Goal: Task Accomplishment & Management: Use online tool/utility

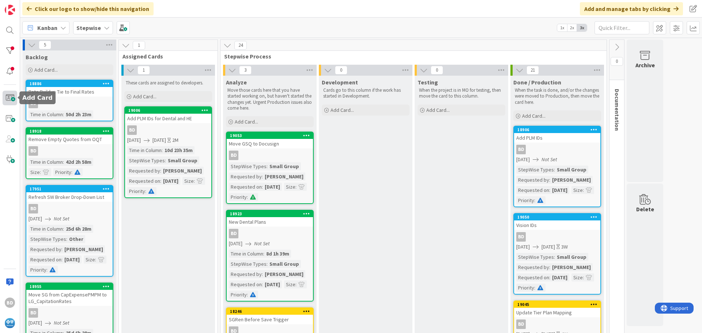
click at [8, 99] on span at bounding box center [10, 98] width 15 height 15
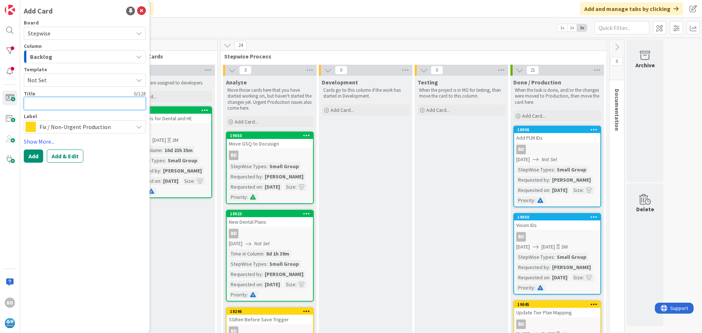
click at [49, 107] on textarea at bounding box center [85, 103] width 122 height 13
type textarea "x"
type textarea "U"
type textarea "x"
type textarea "Up"
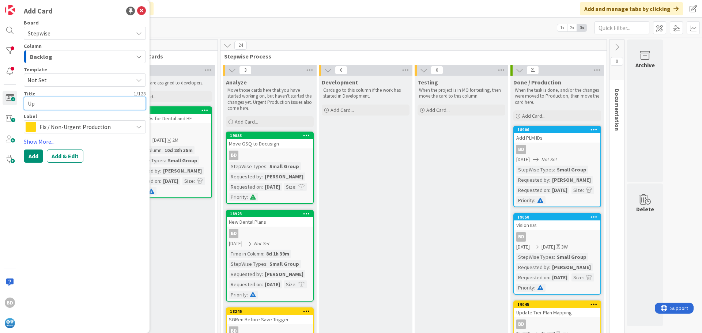
type textarea "x"
type textarea "Upd"
type textarea "x"
type textarea "Upda"
type textarea "x"
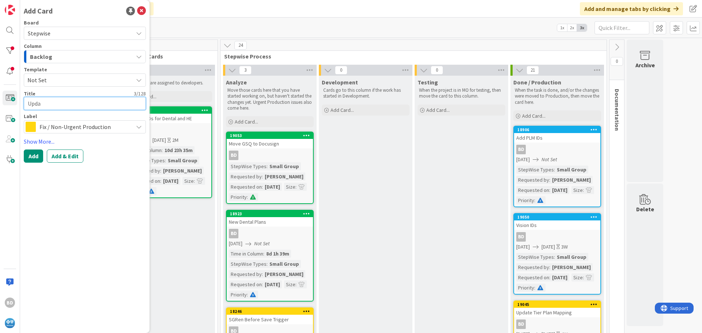
type textarea "Updat"
type textarea "x"
type textarea "Update"
type textarea "x"
type textarea "Update"
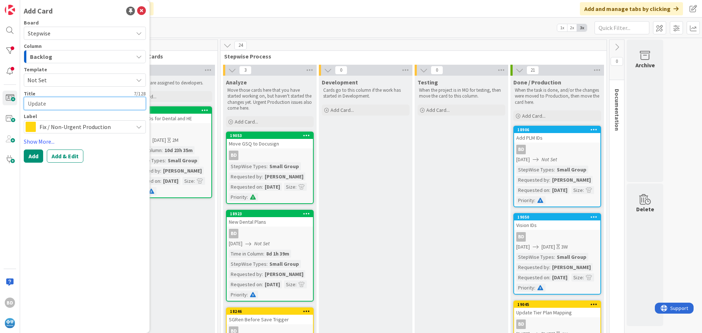
type textarea "x"
type textarea "Update S"
type textarea "x"
type textarea "Update Se"
type textarea "x"
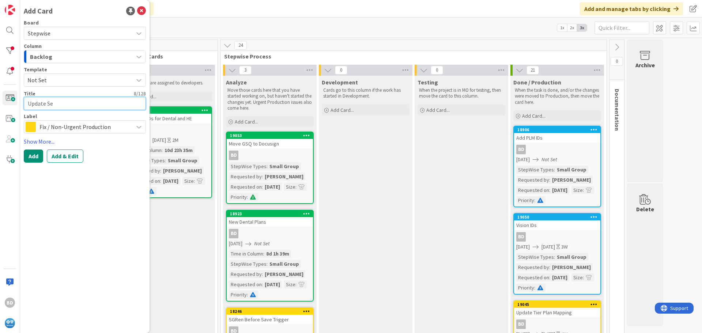
type textarea "Update Ser"
type textarea "x"
type textarea "Update Serv"
type textarea "x"
type textarea "Update Servi"
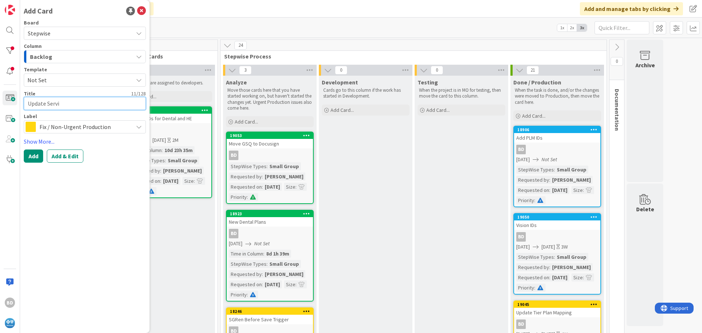
type textarea "x"
type textarea "Update Servic"
type textarea "x"
type textarea "Update Service"
type textarea "x"
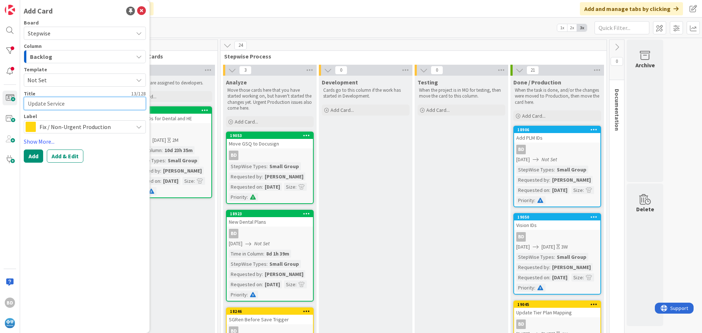
type textarea "Update Service"
type textarea "x"
type textarea "Update Service A"
type textarea "x"
type textarea "Update Service Al"
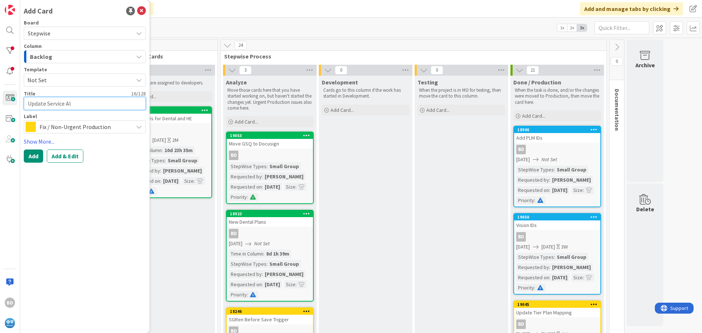
type textarea "x"
type textarea "Update Service All"
type textarea "x"
type textarea "Update Service Allo"
type textarea "x"
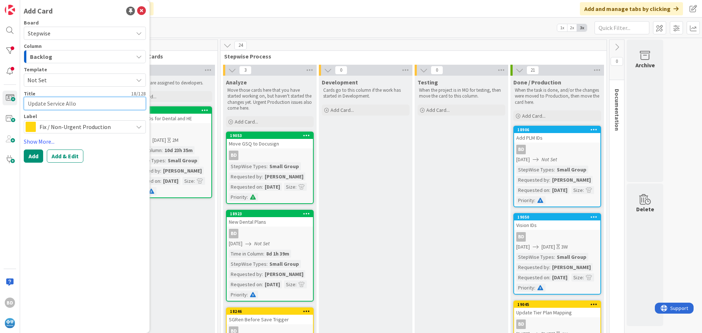
type textarea "Update Service Allow"
type textarea "x"
type textarea "Update Service Allowa"
type textarea "x"
type textarea "Update Service Allowan"
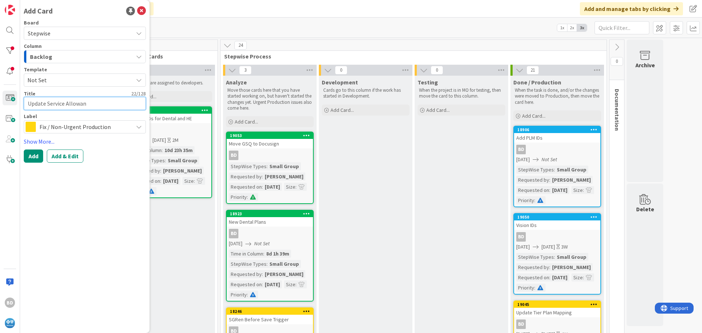
type textarea "x"
type textarea "Update Service Allowanc"
type textarea "x"
type textarea "Update Service Allowance"
type textarea "x"
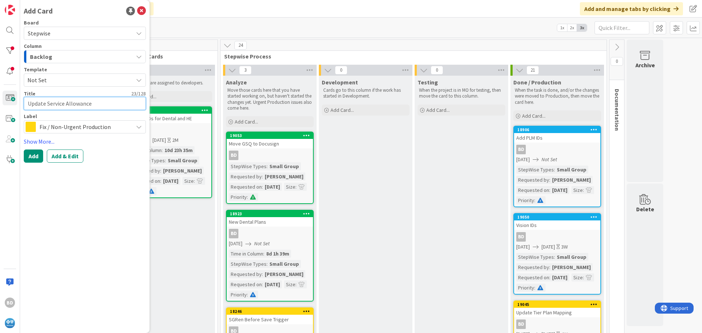
type textarea "Update Service Allowance"
type textarea "x"
type textarea "Update Service Allowance C"
type textarea "x"
type textarea "Update Service Allowance Co"
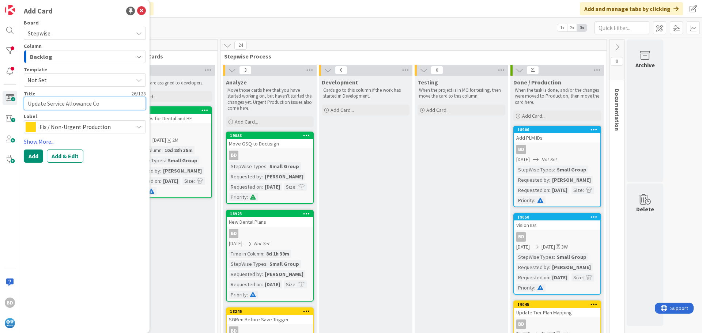
type textarea "x"
type textarea "Update Service Allowance Con"
type textarea "x"
type textarea "Update Service Allowance Cont"
type textarea "x"
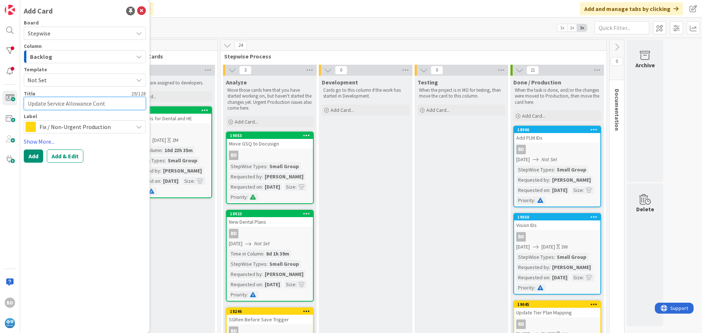
type textarea "Update Service Allowance Contr"
type textarea "x"
type textarea "Update Service Allowance Contra"
type textarea "x"
type textarea "Update Service Allowance Contrac"
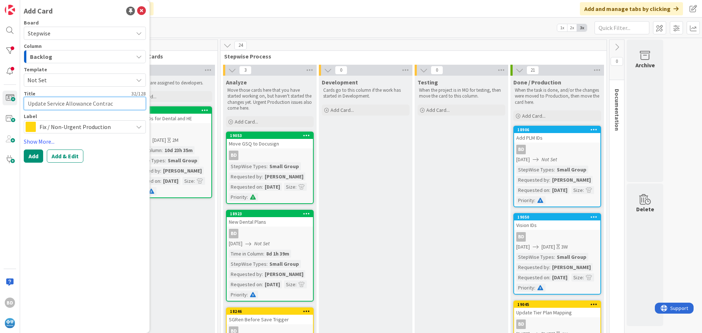
type textarea "x"
type textarea "Update Service Allowance Contract"
type textarea "x"
type textarea "Update Service Allowance Contract"
type textarea "x"
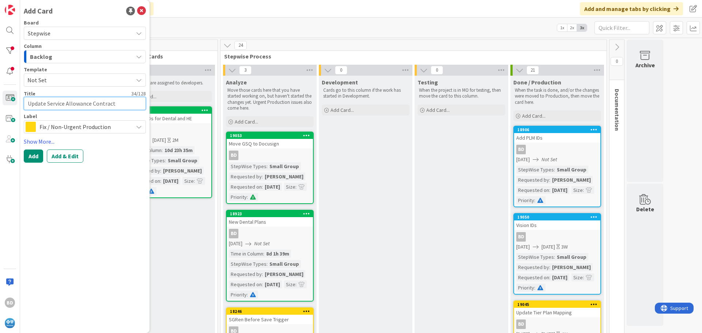
type textarea "Update Service Allowance Contract L"
type textarea "x"
type textarea "Update Service Allowance Contract La"
type textarea "x"
type textarea "Update Service Allowance Contract Lan"
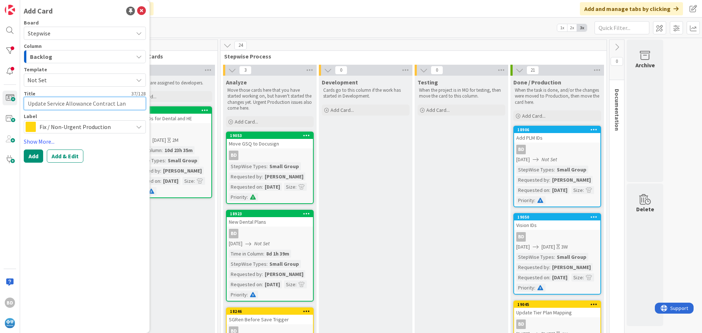
type textarea "x"
type textarea "Update Service Allowance Contract Lang"
type textarea "x"
type textarea "Update Service Allowance Contract Langu"
type textarea "x"
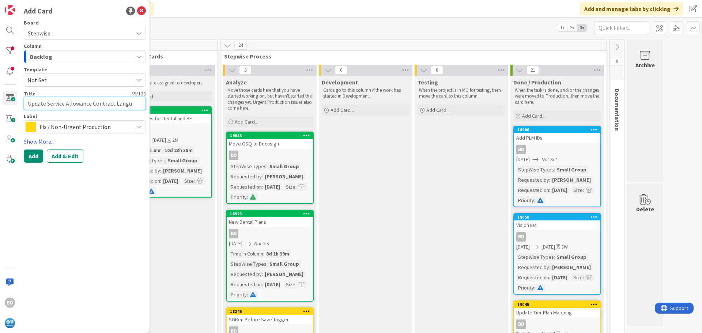
type textarea "Update Service Allowance Contract [GEOGRAPHIC_DATA]"
type textarea "x"
type textarea "Update Service Allowance Contract Languag"
type textarea "x"
type textarea "Update Service Allowance Contract Language"
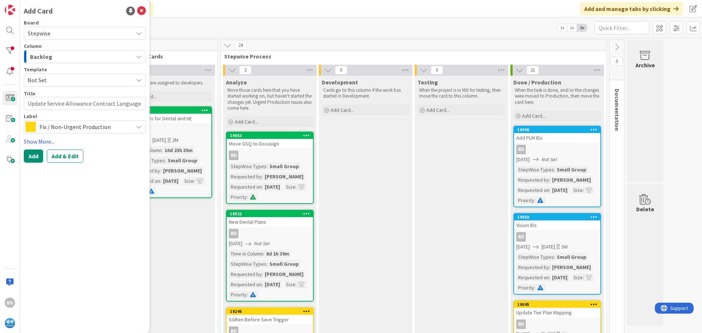
click at [60, 128] on span "Fix / Non-Urgent Production" at bounding box center [85, 127] width 90 height 10
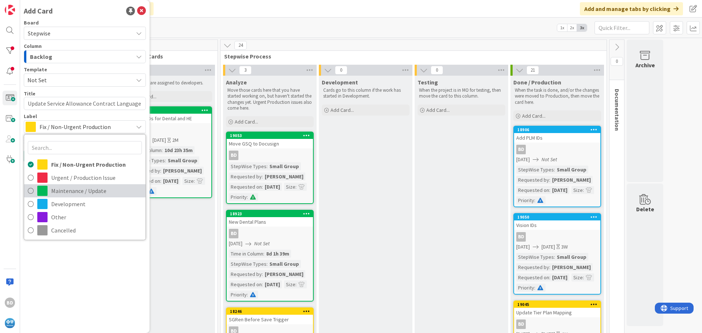
click at [74, 191] on span "Maintenance / Update" at bounding box center [96, 190] width 91 height 11
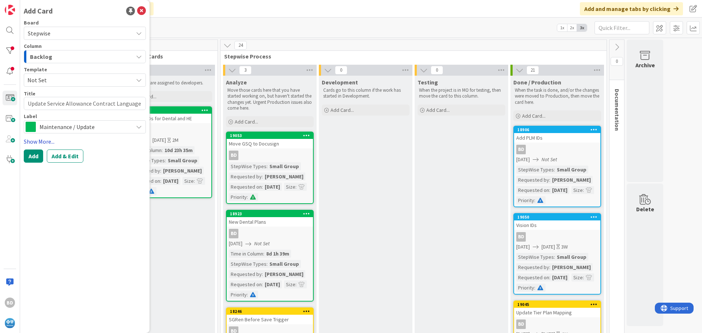
click at [35, 142] on link "Show More..." at bounding box center [85, 141] width 122 height 9
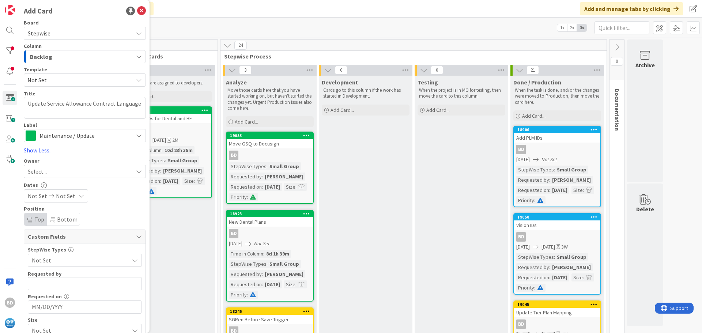
click at [52, 169] on div "Select..." at bounding box center [80, 171] width 105 height 9
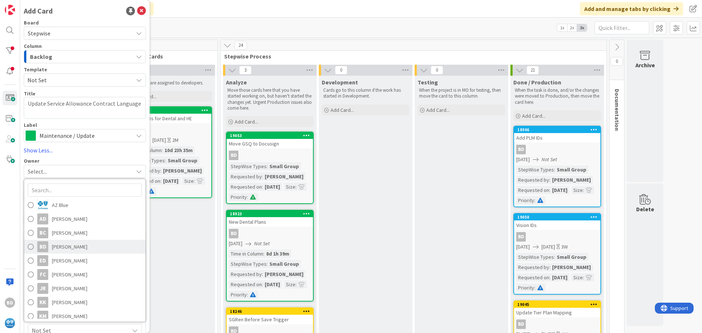
click at [64, 245] on span "[PERSON_NAME]" at bounding box center [69, 246] width 35 height 11
type textarea "x"
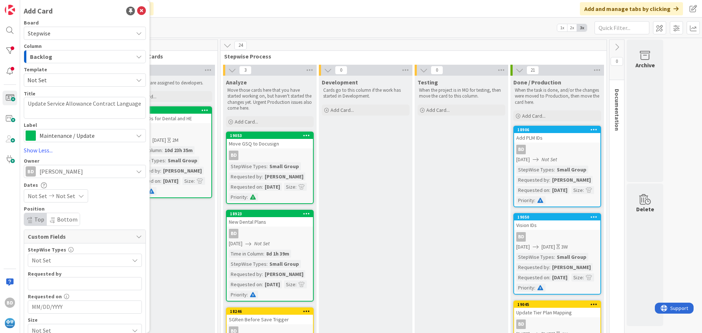
click at [39, 192] on span "Not Set" at bounding box center [37, 196] width 19 height 9
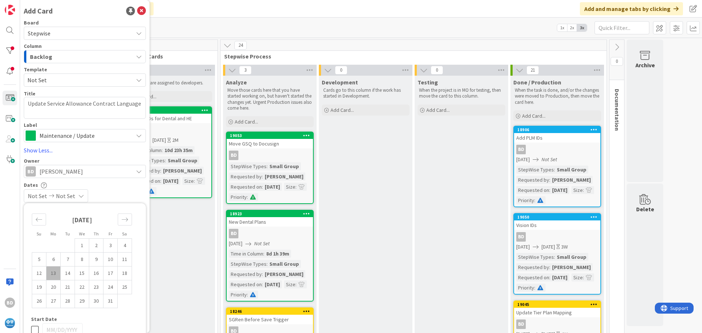
click at [54, 273] on td "13" at bounding box center [53, 274] width 14 height 14
type input "[DATE]"
type textarea "x"
click at [120, 273] on td "18" at bounding box center [125, 274] width 14 height 14
type input "[DATE]"
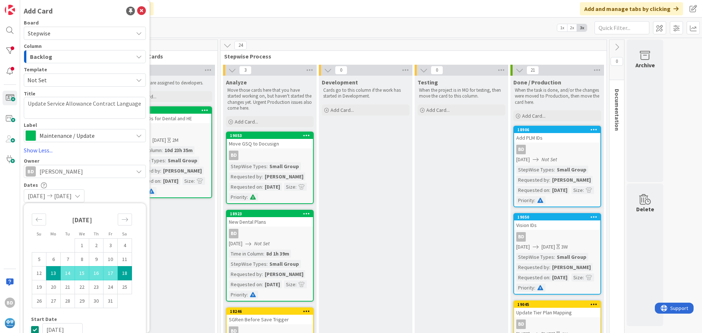
click at [115, 188] on div "Dates [DATE] [DATE] Su Mo Tu We Th Fr Sa [DATE] 1 2 3 4 5 6 7 8 9 10 11 12 13 1…" at bounding box center [85, 192] width 122 height 21
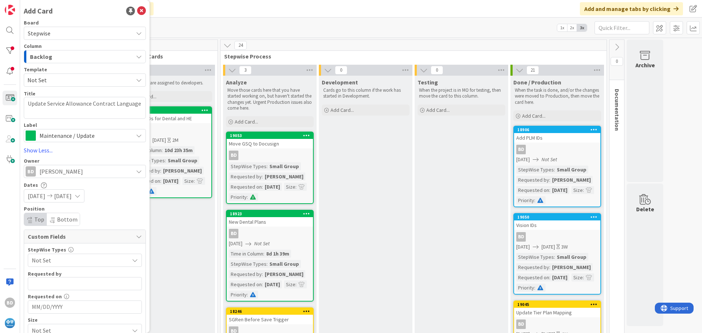
click at [56, 259] on span "Not Set" at bounding box center [79, 260] width 94 height 10
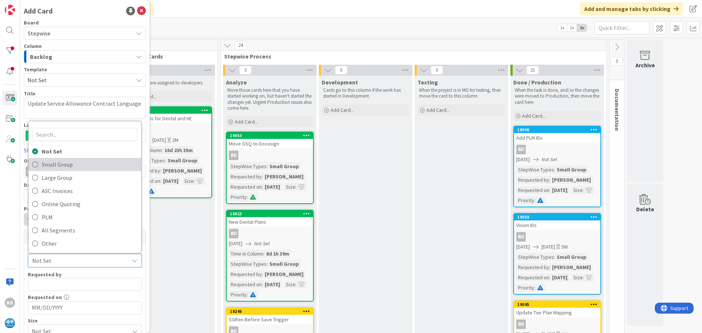
click at [56, 166] on span "Small Group" at bounding box center [90, 164] width 96 height 11
type textarea "x"
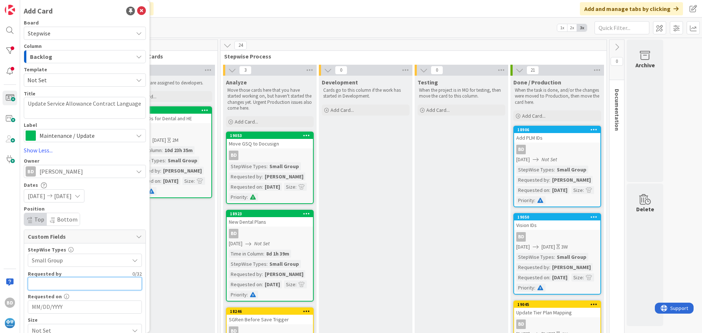
click at [53, 281] on input "text" at bounding box center [85, 283] width 114 height 13
type input "[PERSON_NAME]"
type textarea "x"
type input "[PERSON_NAME]"
click at [64, 309] on input "MM/DD/YYYY" at bounding box center [85, 307] width 106 height 12
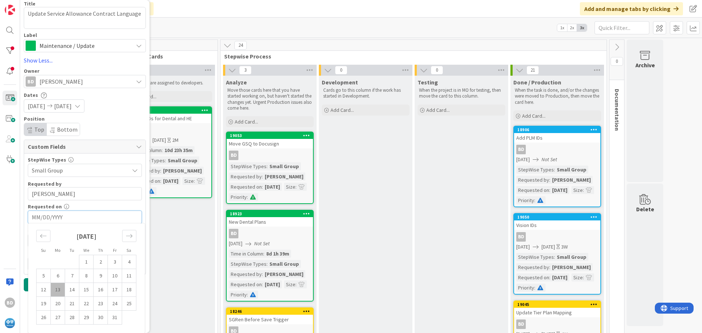
scroll to position [54, 0]
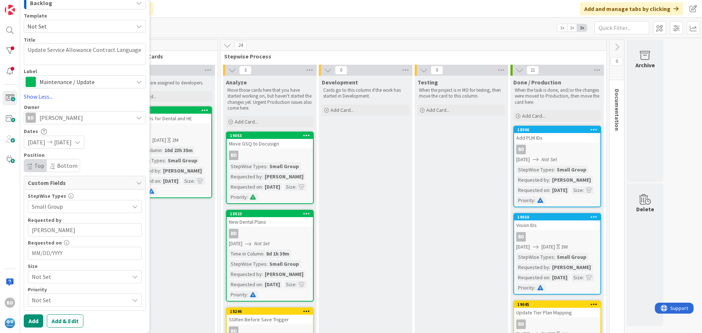
click at [86, 247] on div "Requested on Navigate forward to interact with the calendar and select a date. …" at bounding box center [85, 250] width 114 height 20
click at [57, 255] on input "MM/DD/YYYY" at bounding box center [85, 253] width 106 height 12
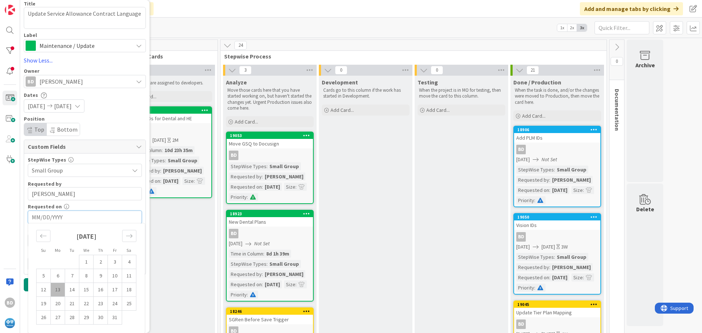
click at [58, 291] on td "13" at bounding box center [58, 290] width 14 height 14
type textarea "x"
type input "[DATE]"
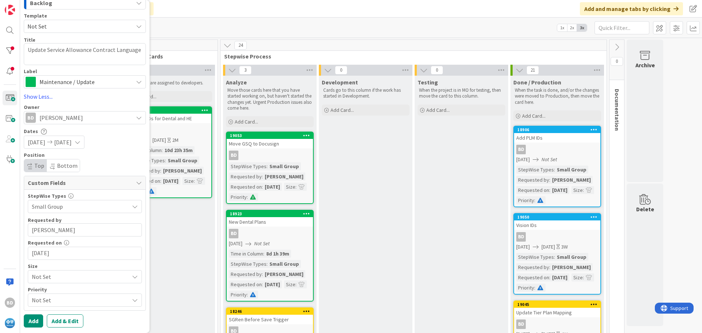
click at [74, 279] on span "Not Set" at bounding box center [79, 277] width 94 height 10
click at [63, 221] on span "Small" at bounding box center [95, 219] width 85 height 11
click at [59, 298] on span "Not Set" at bounding box center [79, 300] width 94 height 10
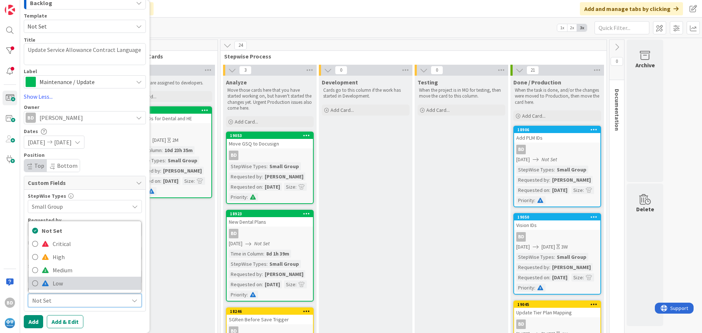
click at [56, 287] on span "Low" at bounding box center [95, 283] width 85 height 11
type textarea "x"
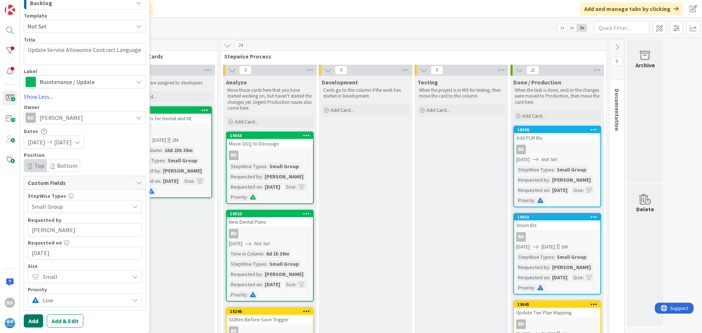
click at [33, 320] on button "Add" at bounding box center [33, 321] width 19 height 13
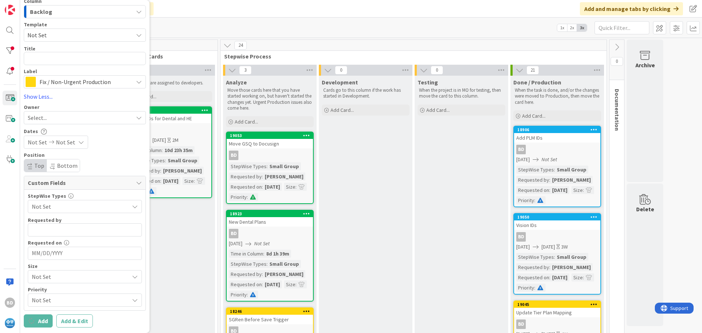
scroll to position [45, 0]
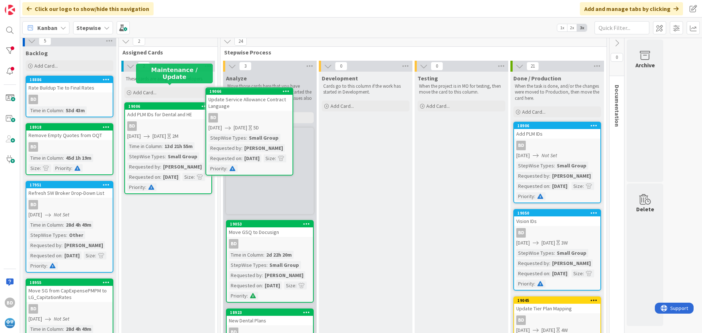
scroll to position [0, 0]
